Goal: Task Accomplishment & Management: Use online tool/utility

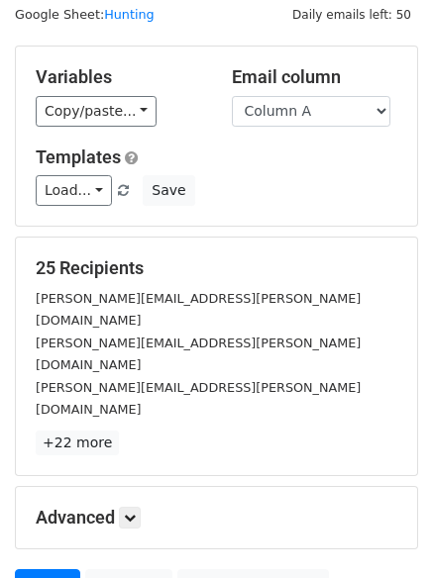
scroll to position [112, 0]
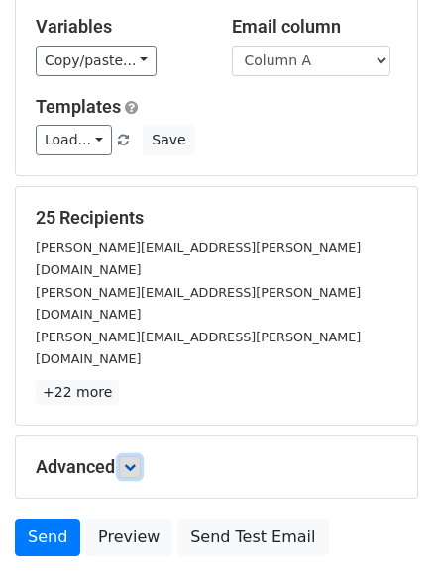
click at [128, 457] on link at bounding box center [130, 468] width 22 height 22
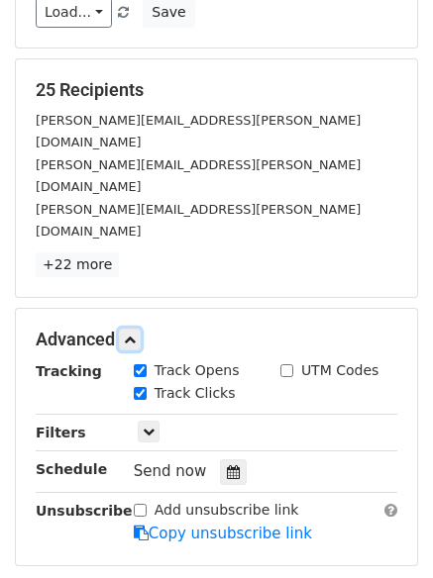
scroll to position [307, 0]
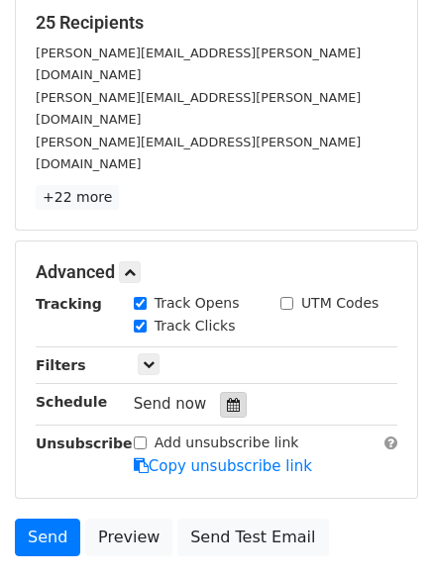
click at [227, 398] on icon at bounding box center [233, 405] width 13 height 14
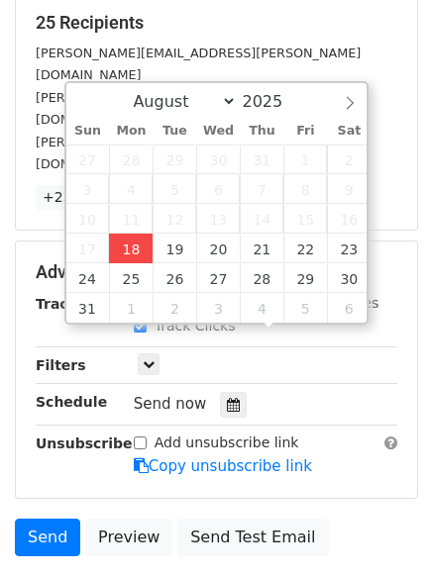
type input "2025-08-18 16:03"
type input "04"
type input "03"
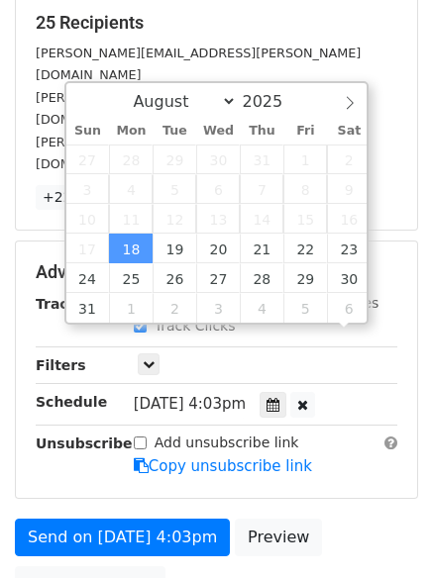
scroll to position [1, 0]
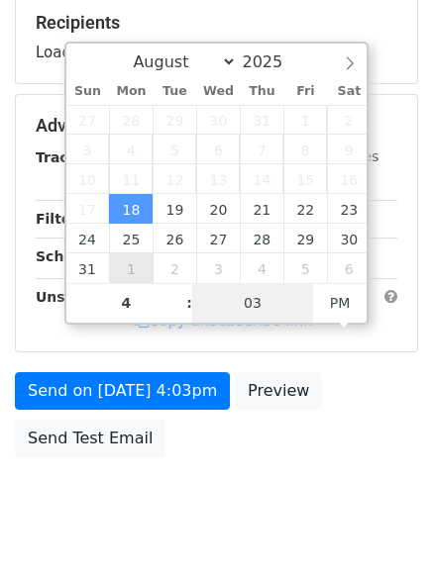
type input "04"
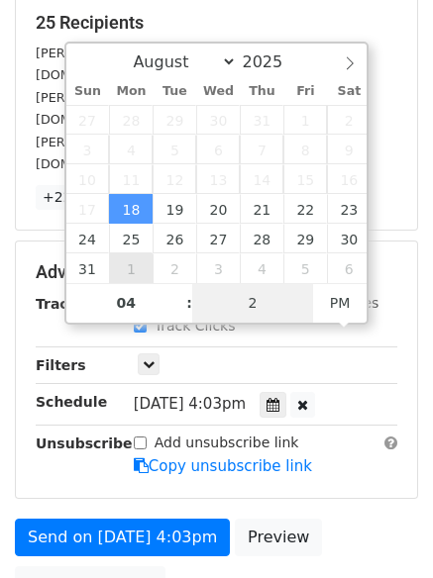
type input "21"
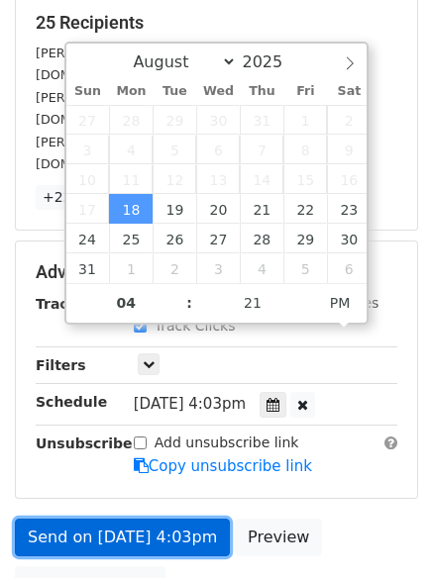
type input "2025-08-18 16:21"
click at [156, 519] on link "Send on Aug 18 at 4:03pm" at bounding box center [122, 538] width 215 height 38
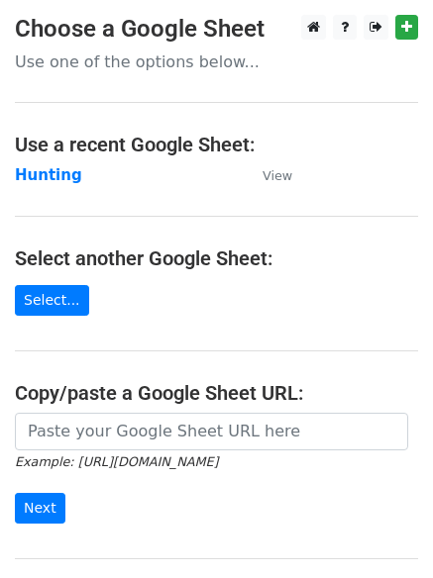
click at [44, 161] on main "Choose a Google Sheet Use one of the options below... Use a recent Google Sheet…" at bounding box center [216, 322] width 433 height 615
click at [44, 166] on strong "Hunting" at bounding box center [48, 175] width 67 height 18
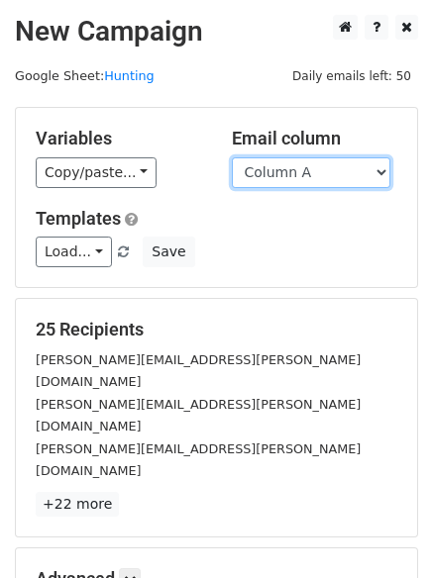
click at [273, 170] on select "Column A Column B Column C Column D Column E Column F" at bounding box center [311, 172] width 158 height 31
select select "Column B"
click at [232, 157] on select "Column A Column B Column C Column D Column E Column F" at bounding box center [311, 172] width 158 height 31
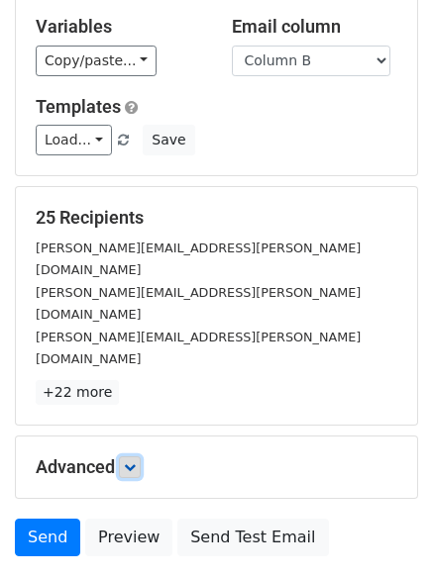
click at [136, 462] on icon at bounding box center [130, 468] width 12 height 12
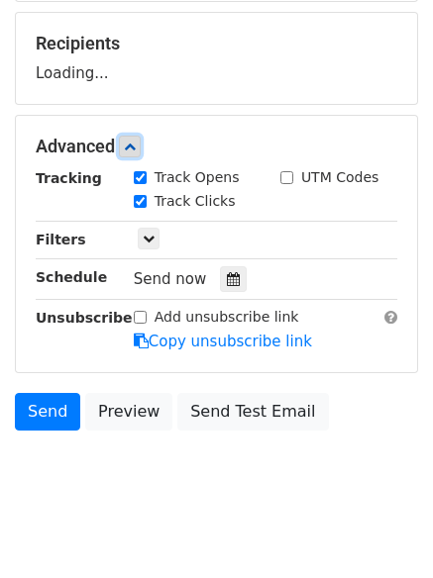
scroll to position [287, 0]
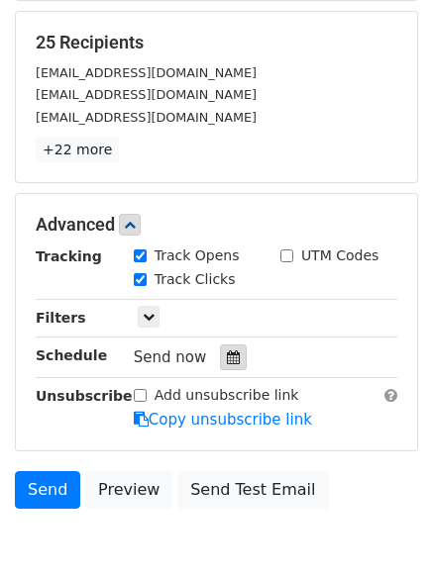
click at [223, 347] on div at bounding box center [233, 358] width 27 height 26
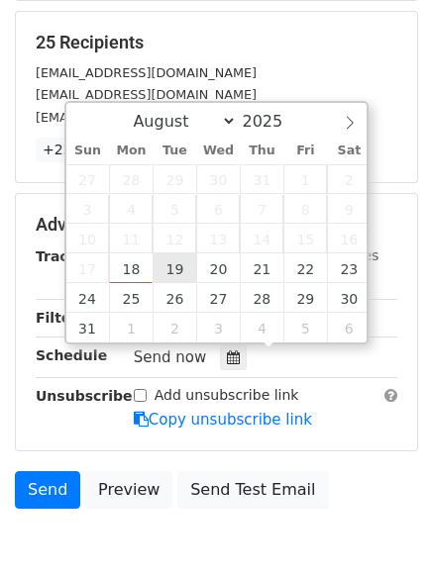
type input "[DATE] 12:00"
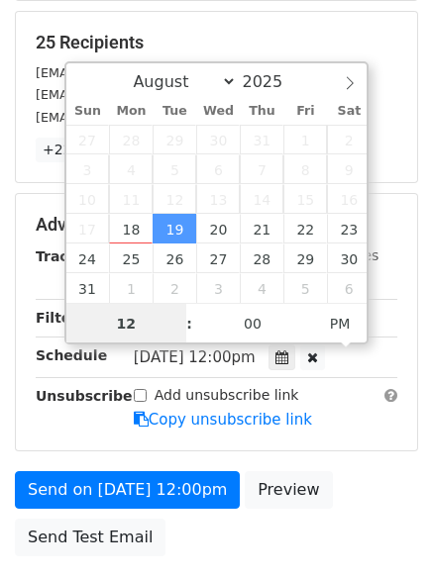
scroll to position [1, 0]
type input "5"
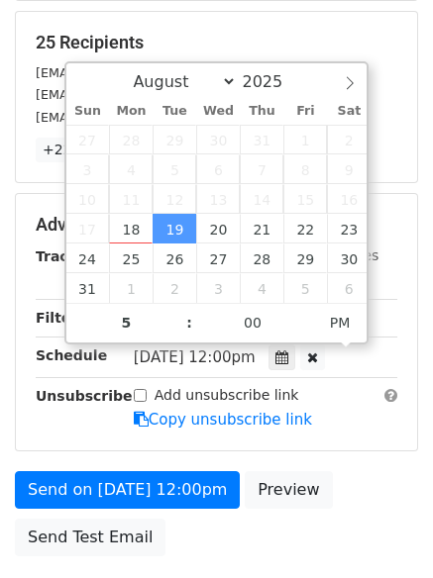
type input "[DATE] 17:00"
type input "05"
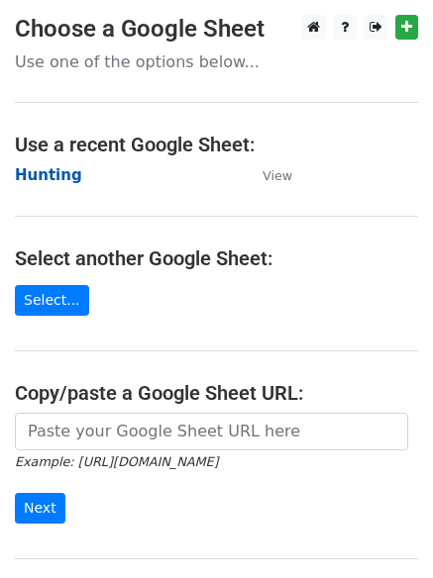
click at [63, 170] on strong "Hunting" at bounding box center [48, 175] width 67 height 18
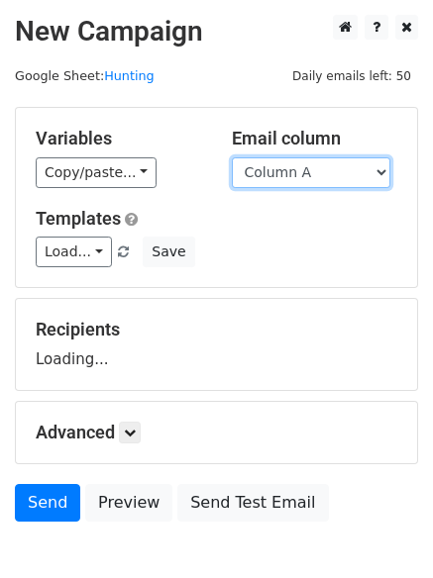
drag, startPoint x: 0, startPoint y: 0, endPoint x: 285, endPoint y: 183, distance: 339.1
click at [285, 183] on select "Column A Column B Column C Column D Column E Column F" at bounding box center [311, 172] width 158 height 31
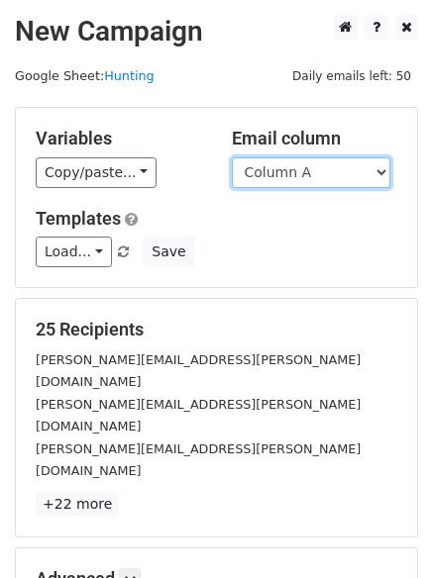
drag, startPoint x: 278, startPoint y: 171, endPoint x: 280, endPoint y: 181, distance: 10.1
click at [278, 171] on select "Column A Column B Column C Column D Column E Column F" at bounding box center [311, 172] width 158 height 31
select select "Column B"
click at [232, 157] on select "Column A Column B Column C Column D Column E Column F" at bounding box center [311, 172] width 158 height 31
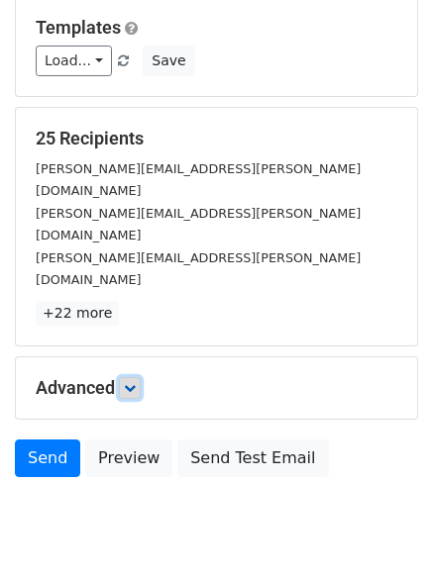
click at [136, 382] on icon at bounding box center [130, 388] width 12 height 12
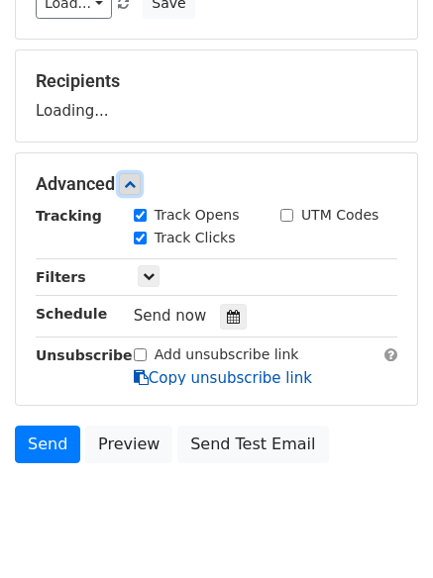
scroll to position [262, 0]
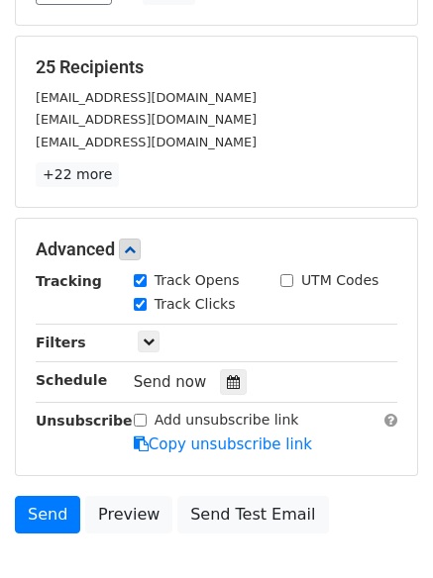
click at [229, 369] on div "Send now" at bounding box center [250, 382] width 233 height 27
click at [225, 374] on div at bounding box center [233, 382] width 27 height 26
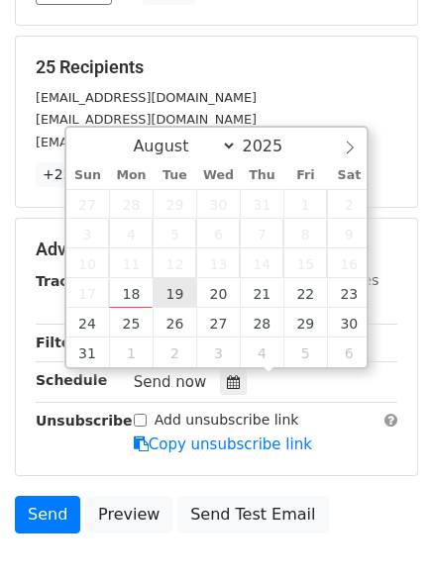
type input "2025-08-19 12:00"
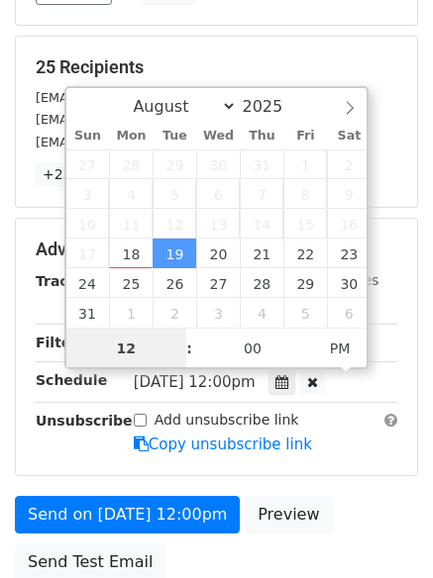
scroll to position [1, 0]
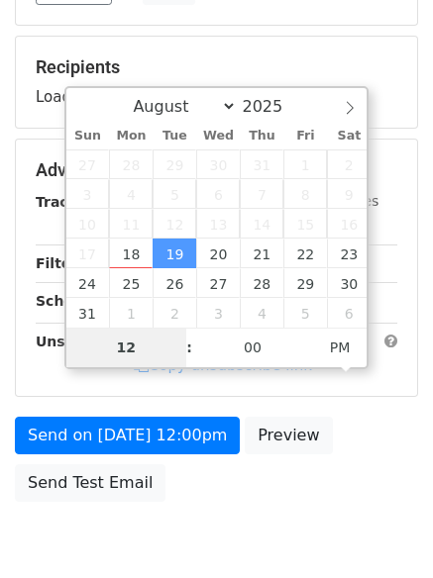
type input "5"
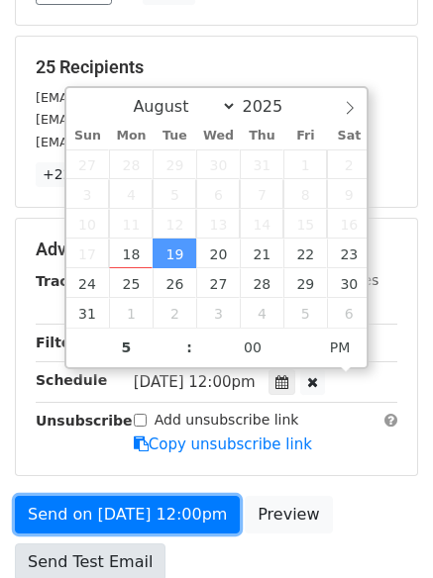
type input "2025-08-19 17:00"
click at [133, 499] on link "Send on Aug 19 at 12:00pm" at bounding box center [127, 515] width 225 height 38
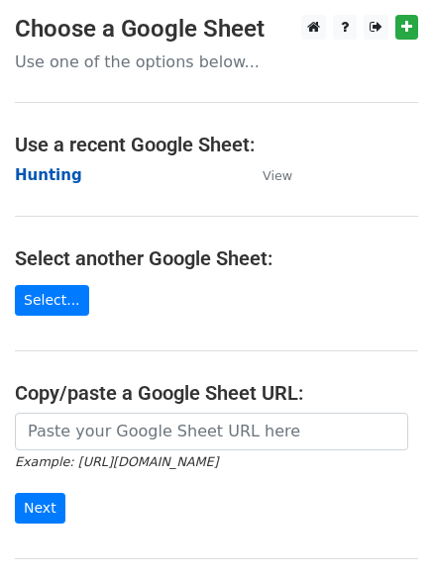
click at [60, 167] on strong "Hunting" at bounding box center [48, 175] width 67 height 18
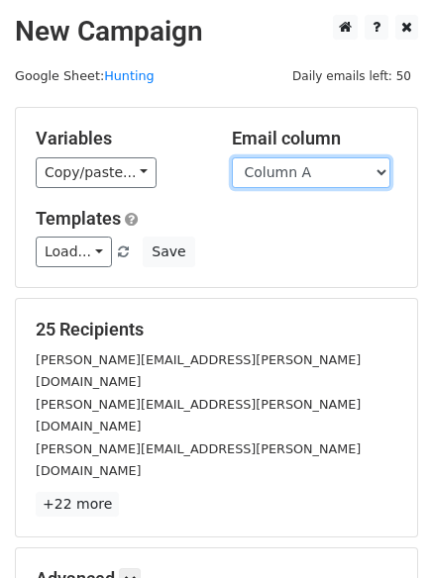
drag, startPoint x: 0, startPoint y: 0, endPoint x: 291, endPoint y: 183, distance: 344.1
click at [291, 177] on select "Column A Column B Column C Column D Column E Column F" at bounding box center [311, 172] width 158 height 31
select select "Column C"
click at [232, 157] on select "Column A Column B Column C Column D Column E Column F" at bounding box center [311, 172] width 158 height 31
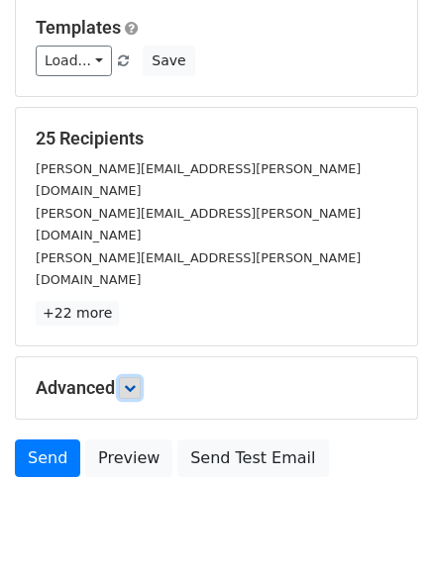
click at [129, 377] on link at bounding box center [130, 388] width 22 height 22
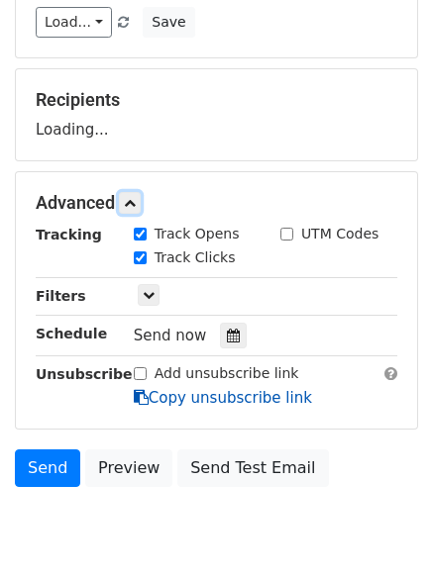
scroll to position [279, 0]
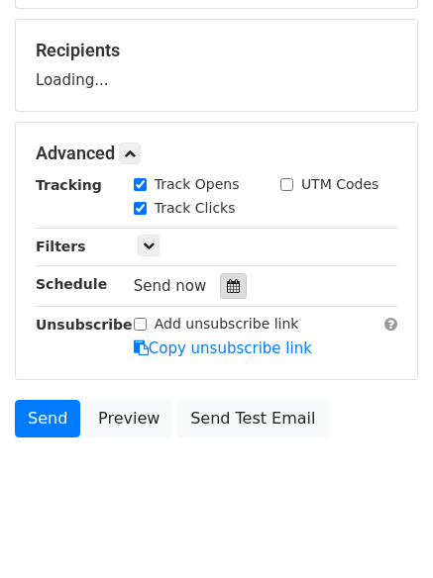
click at [221, 219] on label "Track Clicks" at bounding box center [195, 208] width 81 height 21
click at [147, 215] on input "Track Clicks" at bounding box center [140, 208] width 13 height 13
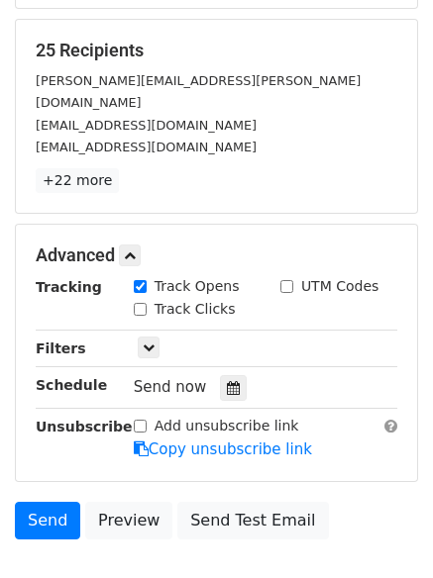
click at [184, 299] on label "Track Clicks" at bounding box center [195, 309] width 81 height 21
click at [147, 303] on input "Track Clicks" at bounding box center [140, 309] width 13 height 13
checkbox input "true"
click at [227, 381] on icon at bounding box center [233, 388] width 13 height 14
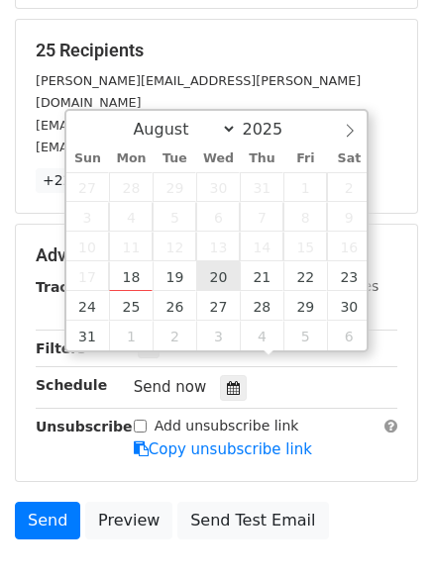
type input "2025-08-20 12:00"
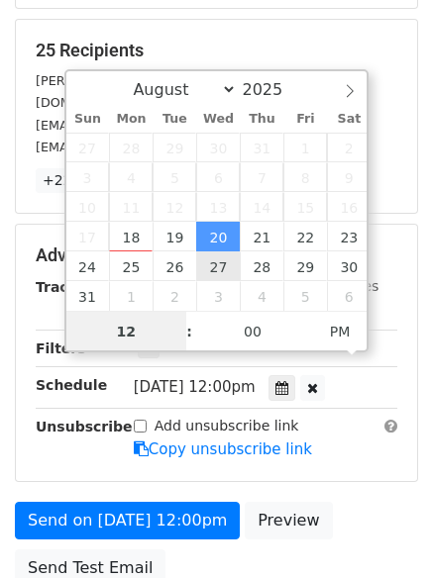
scroll to position [1, 0]
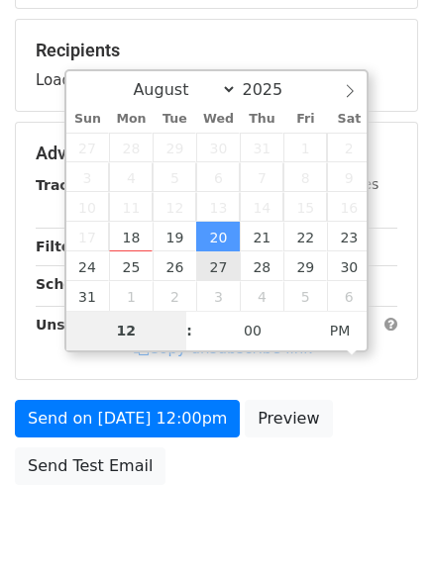
type input "6"
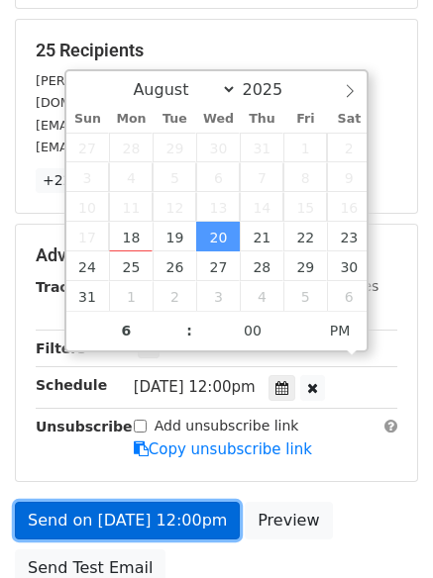
type input "2025-08-20 18:00"
click at [161, 502] on link "Send on Aug 20 at 12:00pm" at bounding box center [127, 521] width 225 height 38
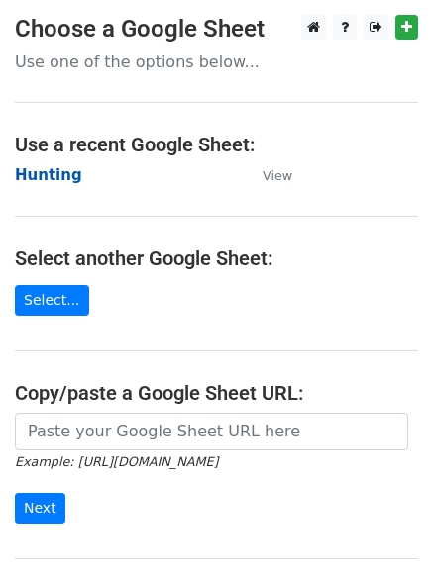
click at [54, 178] on strong "Hunting" at bounding box center [48, 175] width 67 height 18
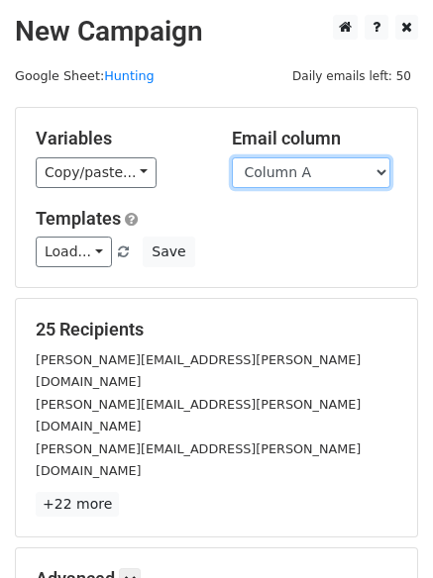
click at [272, 176] on select "Column A Column B Column C Column D Column E Column F" at bounding box center [311, 172] width 158 height 31
select select "Column D"
click at [232, 157] on select "Column A Column B Column C Column D Column E Column F" at bounding box center [311, 172] width 158 height 31
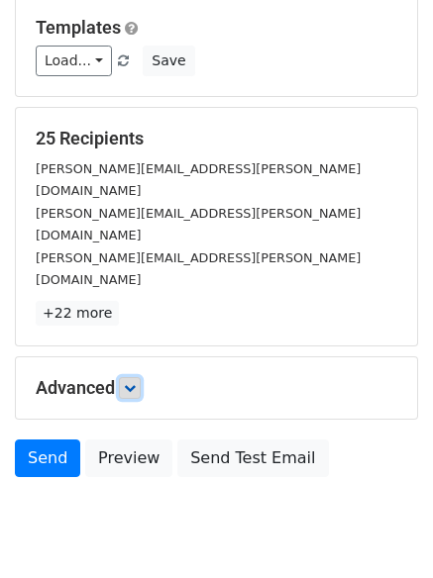
click at [135, 382] on icon at bounding box center [130, 388] width 12 height 12
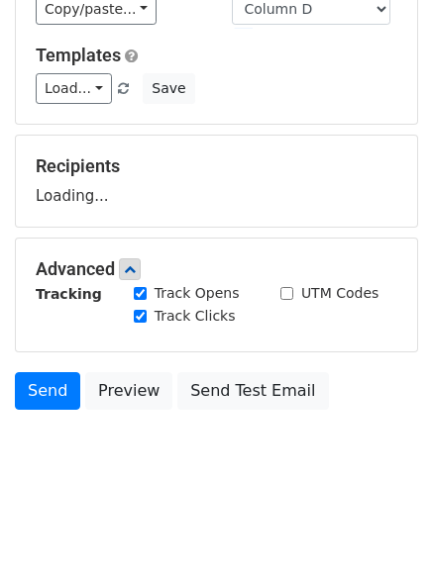
scroll to position [198, 0]
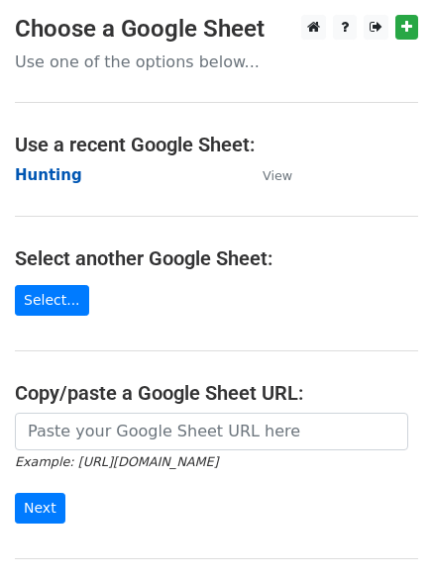
click at [53, 169] on strong "Hunting" at bounding box center [48, 175] width 67 height 18
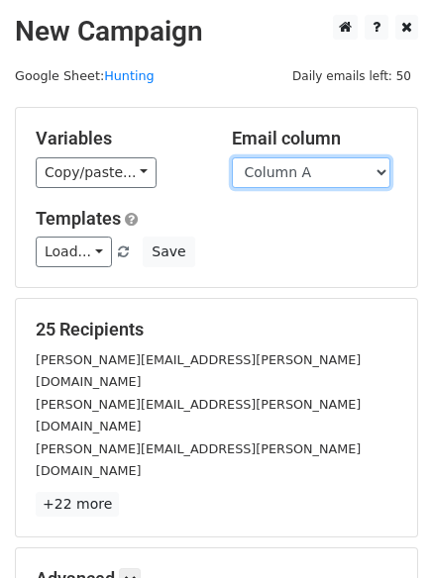
click at [310, 174] on select "Column A Column B Column C Column D Column E Column F" at bounding box center [311, 172] width 158 height 31
select select "Column D"
click at [232, 157] on select "Column A Column B Column C Column D Column E Column F" at bounding box center [311, 172] width 158 height 31
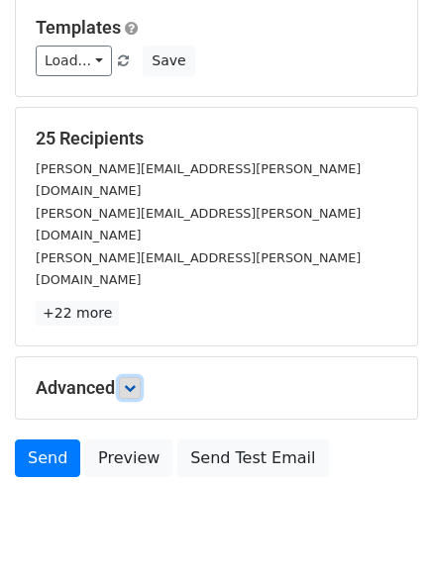
click at [134, 382] on icon at bounding box center [130, 388] width 12 height 12
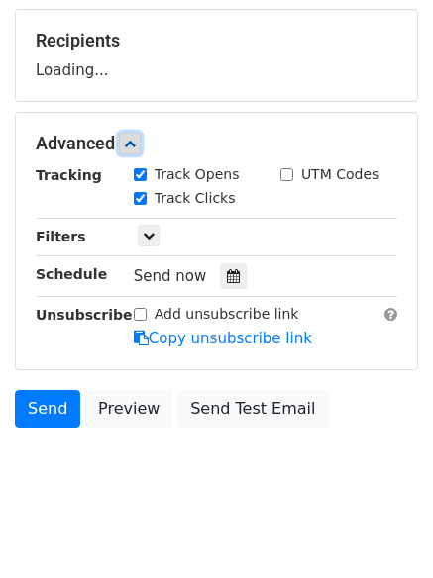
scroll to position [290, 0]
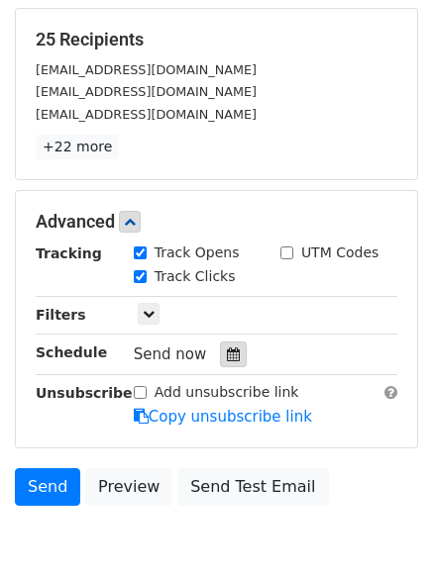
click at [225, 345] on div at bounding box center [233, 355] width 27 height 26
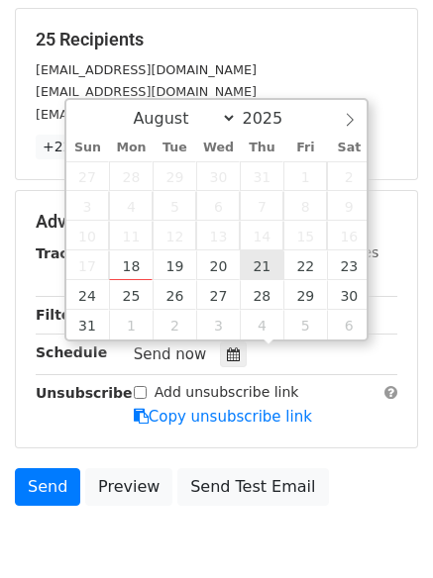
type input "[DATE] 12:00"
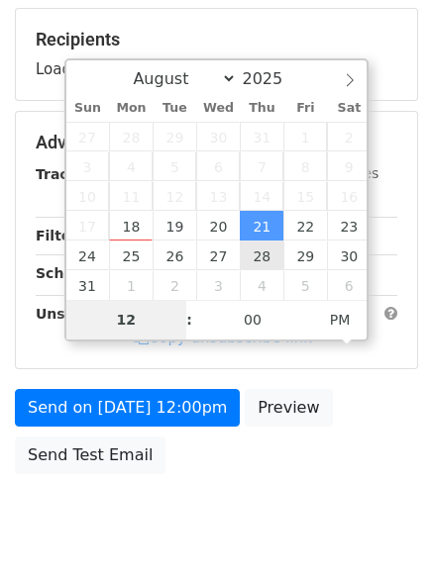
type input "7"
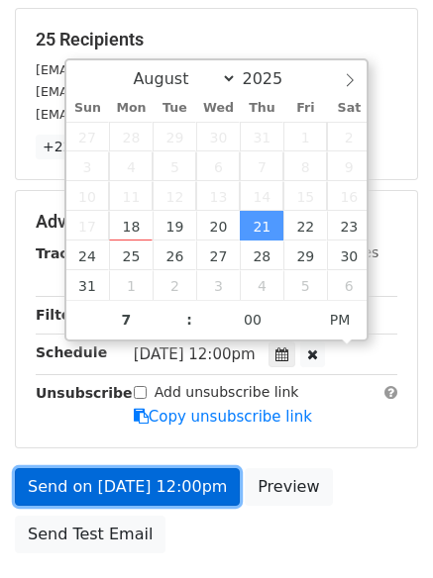
type input "[DATE] 19:00"
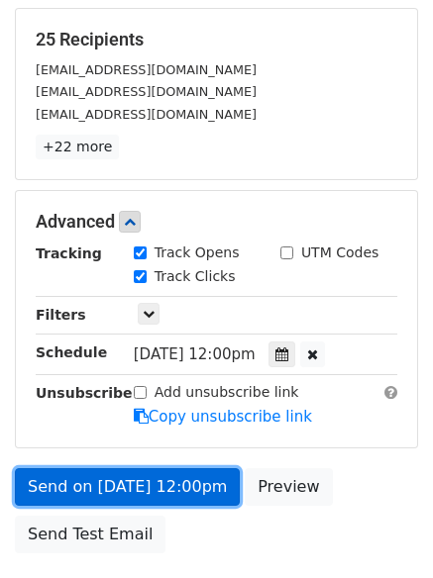
click at [140, 477] on link "Send on [DATE] 12:00pm" at bounding box center [127, 488] width 225 height 38
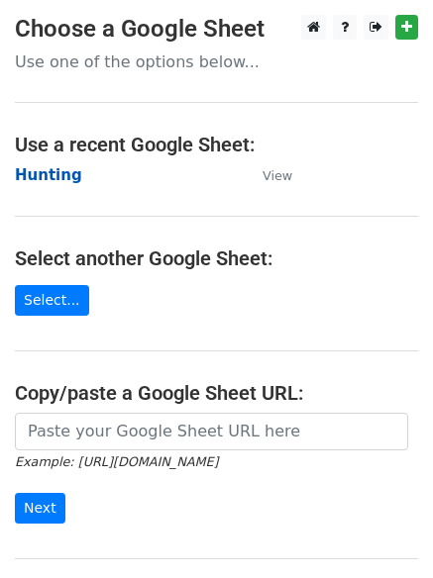
click at [63, 172] on strong "Hunting" at bounding box center [48, 175] width 67 height 18
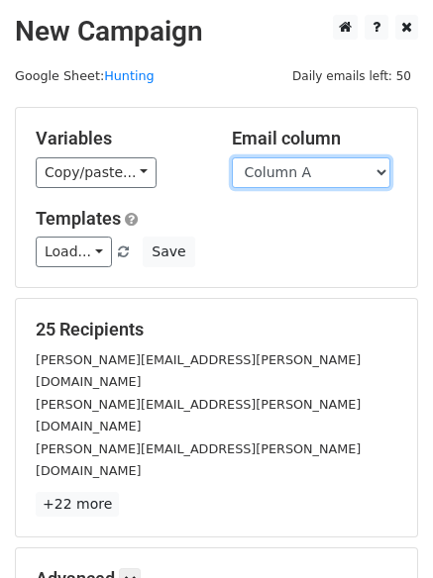
click at [277, 168] on select "Column A Column B Column C Column D Column E Column F" at bounding box center [311, 172] width 158 height 31
select select "Column E"
click at [232, 157] on select "Column A Column B Column C Column D Column E Column F" at bounding box center [311, 172] width 158 height 31
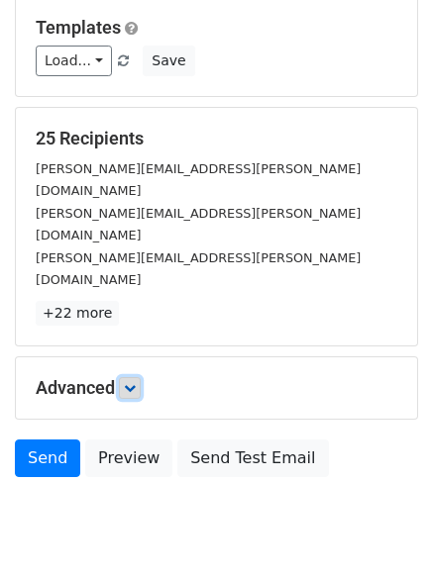
click at [126, 377] on link at bounding box center [130, 388] width 22 height 22
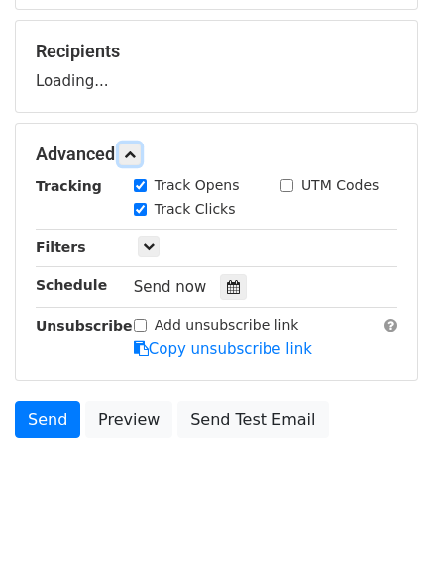
scroll to position [291, 0]
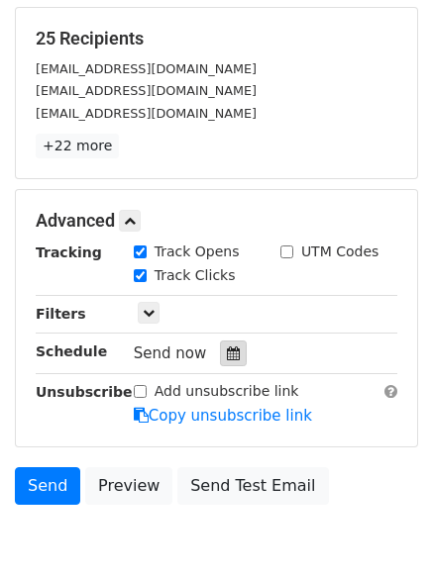
click at [227, 356] on icon at bounding box center [233, 354] width 13 height 14
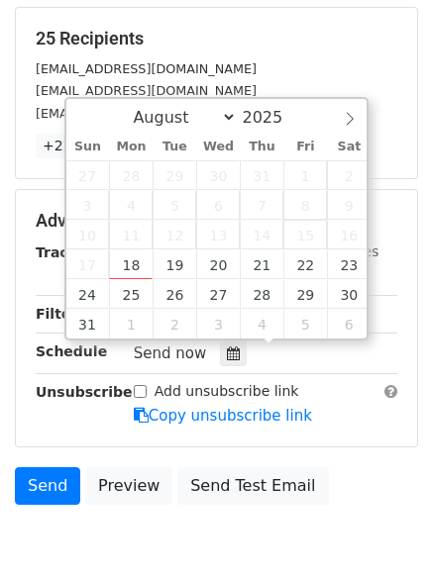
click at [300, 246] on span "15" at bounding box center [305, 235] width 44 height 30
type input "[DATE] 12:00"
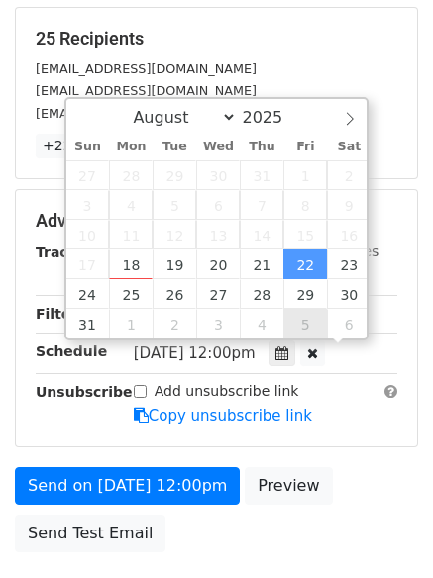
scroll to position [1, 0]
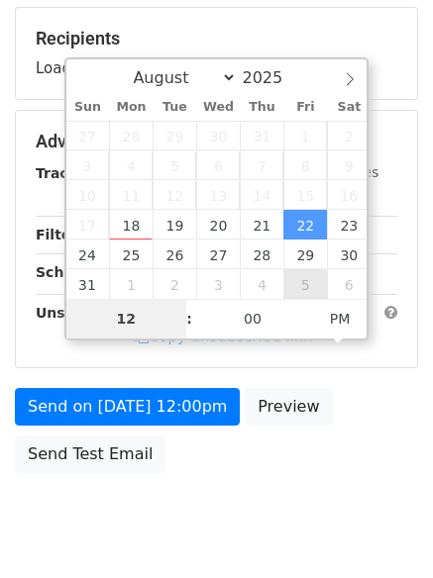
type input "8"
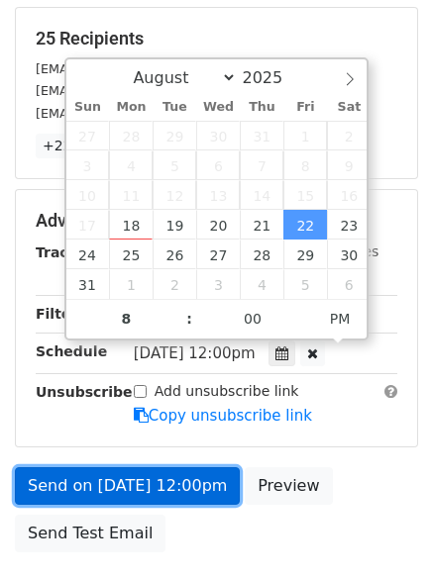
type input "[DATE] 20:00"
click at [126, 476] on link "Send on [DATE] 12:00pm" at bounding box center [127, 487] width 225 height 38
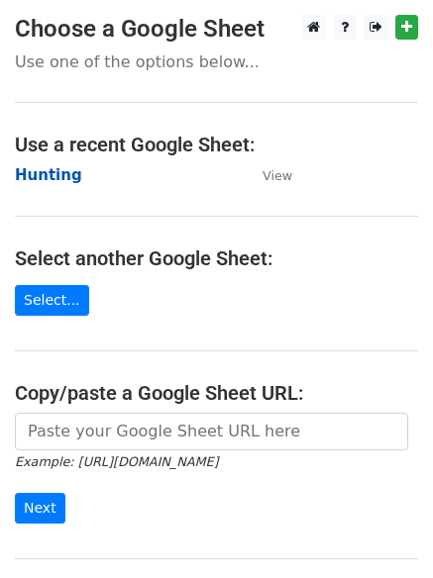
click at [58, 178] on strong "Hunting" at bounding box center [48, 175] width 67 height 18
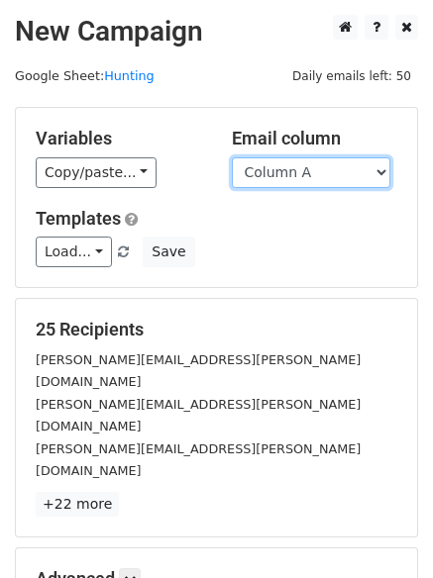
click at [259, 180] on select "Column A Column B Column C Column D Column E Column F" at bounding box center [311, 172] width 158 height 31
select select "Column F"
click at [232, 157] on select "Column A Column B Column C Column D Column E Column F" at bounding box center [311, 172] width 158 height 31
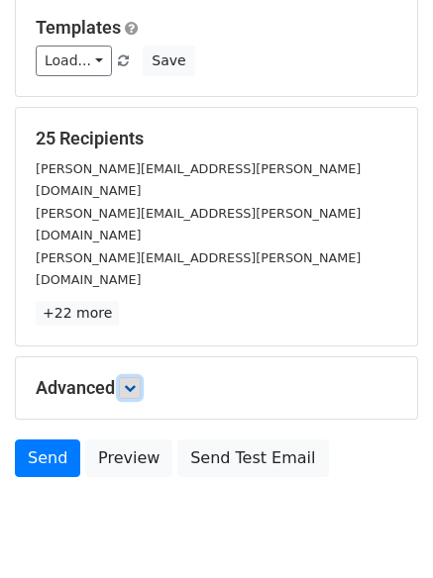
click at [141, 377] on link at bounding box center [130, 388] width 22 height 22
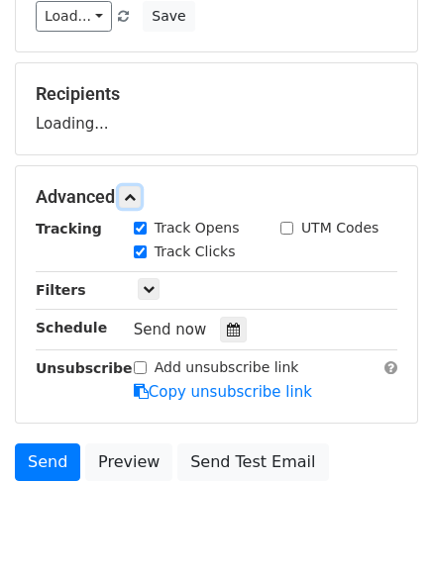
scroll to position [290, 0]
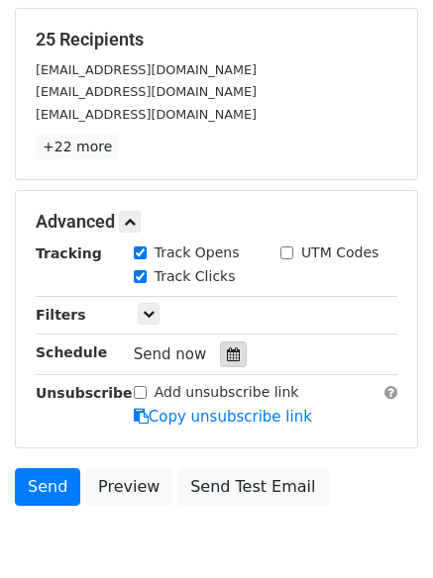
click at [227, 350] on icon at bounding box center [233, 355] width 13 height 14
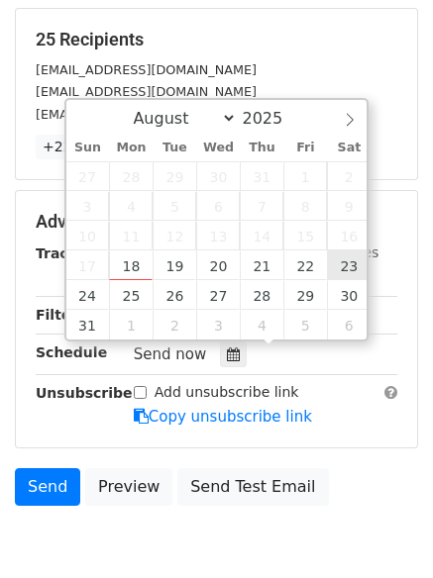
type input "2025-08-23 12:00"
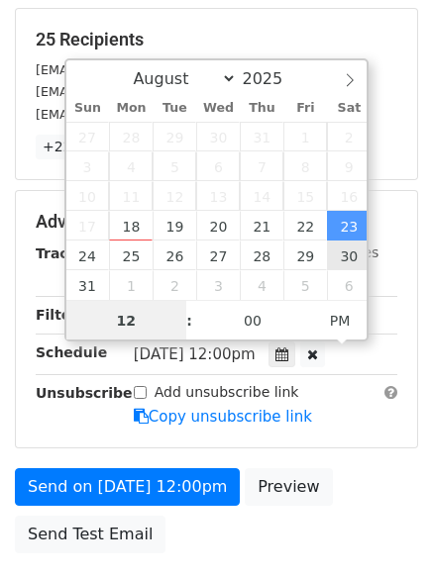
scroll to position [1, 0]
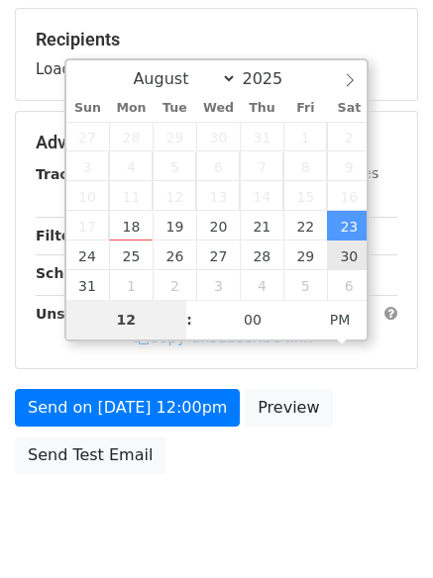
type input "9"
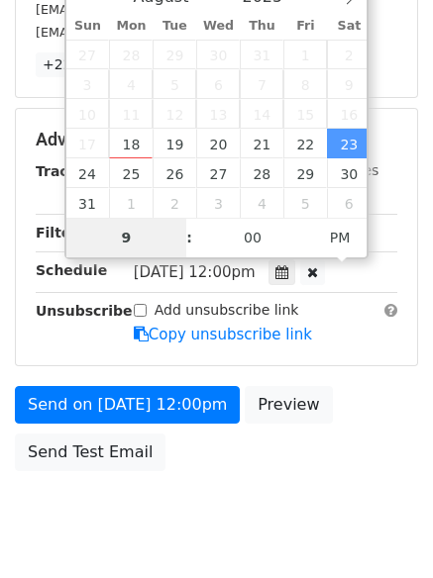
scroll to position [433, 0]
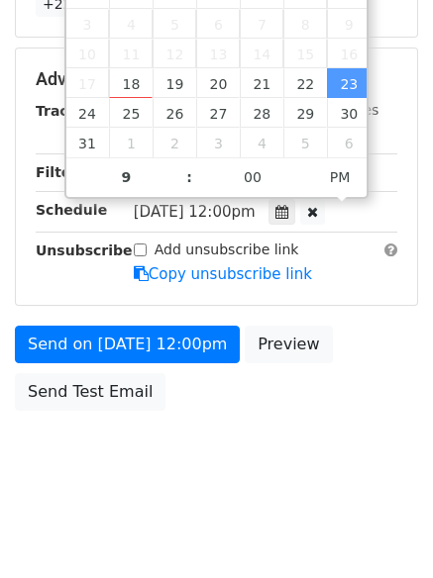
type input "2025-08-23 21:00"
click at [151, 319] on form "Variables Copy/paste... {{Column A}} {{Column B}} {{Column C}} {{Column D}} {{C…" at bounding box center [216, 47] width 403 height 747
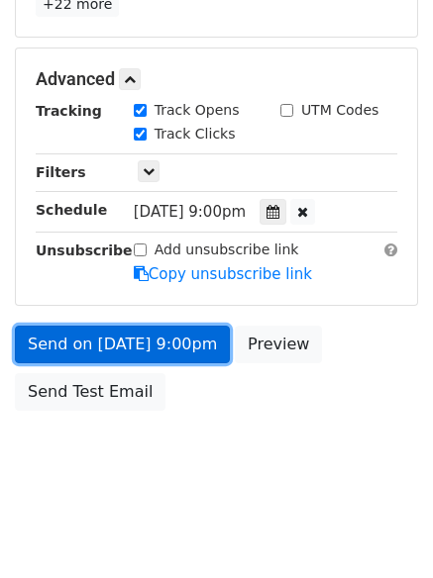
click at [151, 336] on link "Send on Aug 23 at 9:00pm" at bounding box center [122, 345] width 215 height 38
